Goal: Task Accomplishment & Management: Complete application form

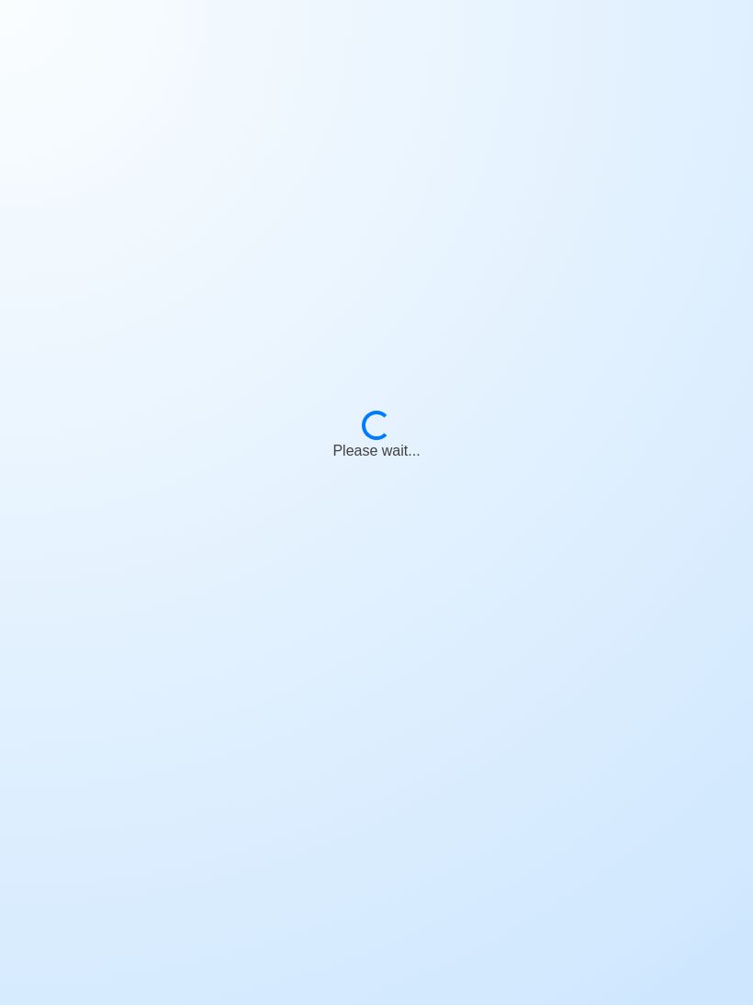
scroll to position [30, 0]
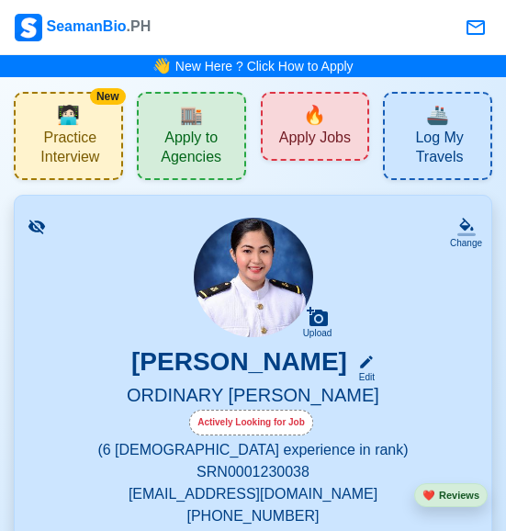
click at [326, 130] on span "Apply Jobs" at bounding box center [315, 140] width 72 height 23
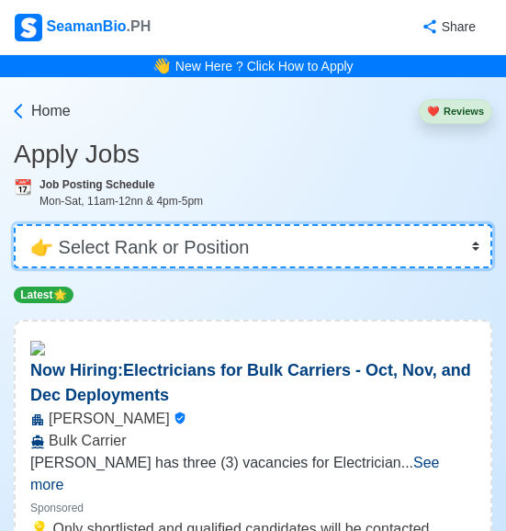
click at [325, 247] on select "👉 Select Rank or Position Master Chief Officer 2nd Officer 3rd Officer Junior O…" at bounding box center [253, 246] width 478 height 44
select select "Ordinary [PERSON_NAME]"
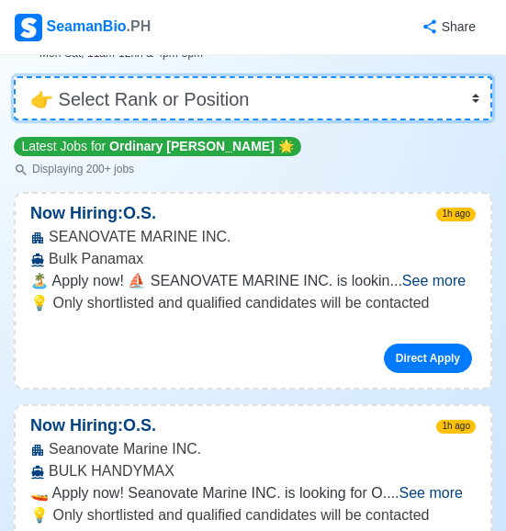
scroll to position [218, 0]
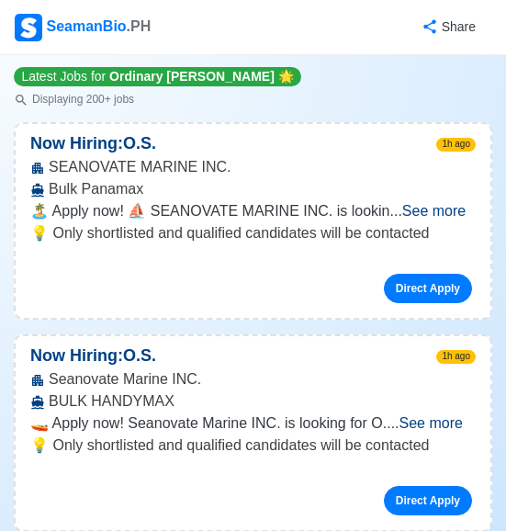
click at [421, 275] on link "Direct Apply" at bounding box center [428, 288] width 88 height 29
